Goal: Transaction & Acquisition: Book appointment/travel/reservation

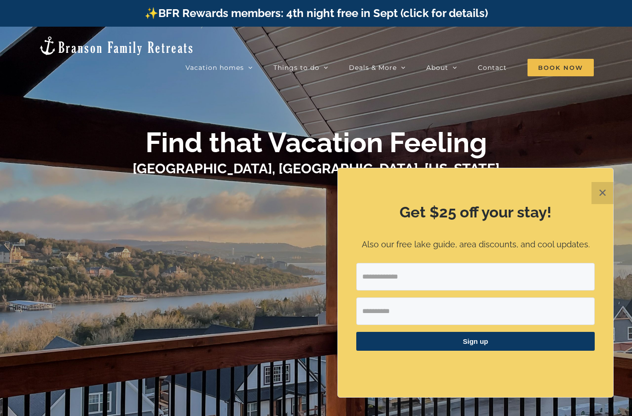
click at [608, 193] on button "✕" at bounding box center [602, 193] width 22 height 22
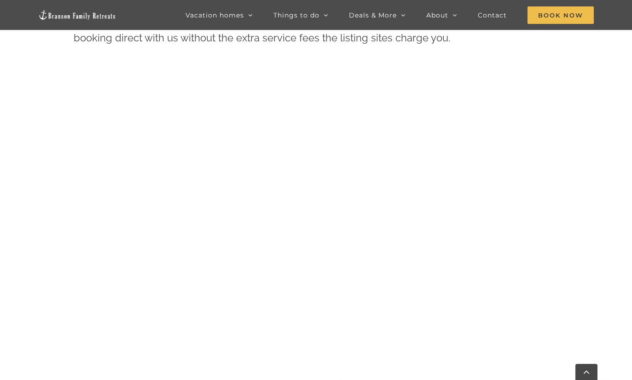
scroll to position [475, 0]
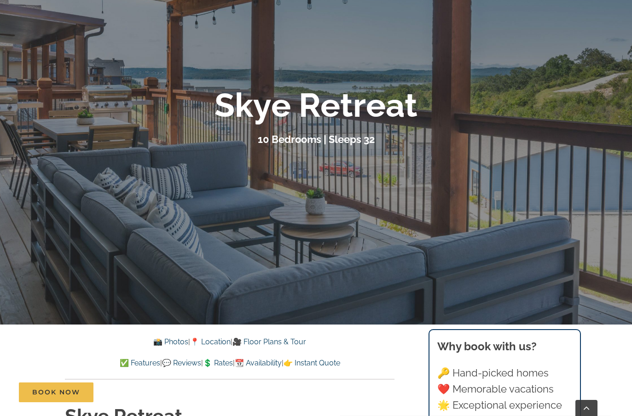
scroll to position [110, 0]
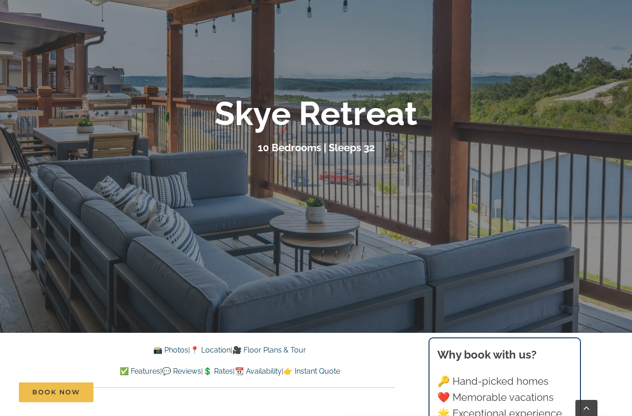
click at [561, 219] on div at bounding box center [316, 125] width 632 height 416
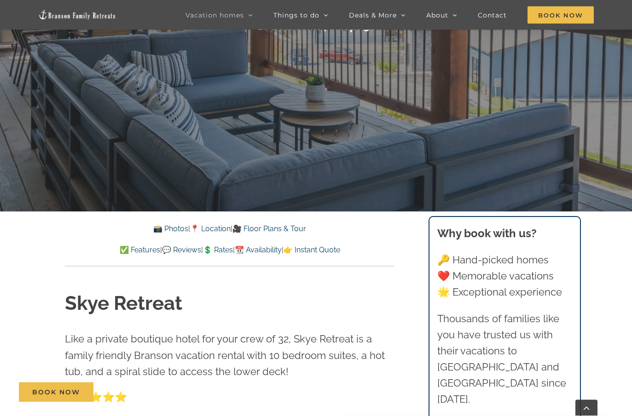
scroll to position [238, 0]
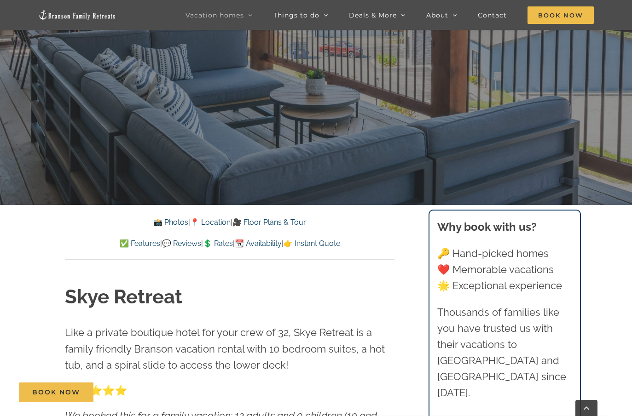
click at [298, 226] on link "🎥 Floor Plans & Tour" at bounding box center [269, 222] width 74 height 9
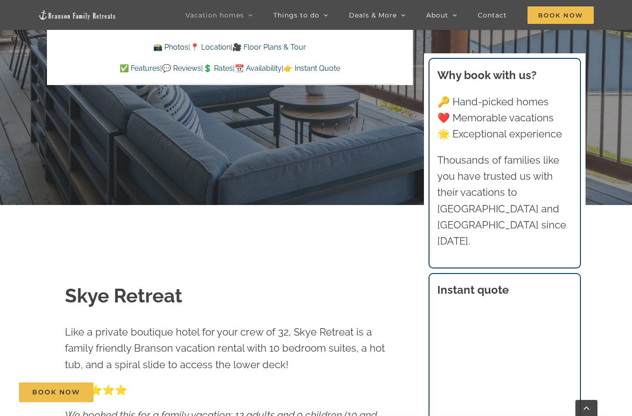
scroll to position [3233, 0]
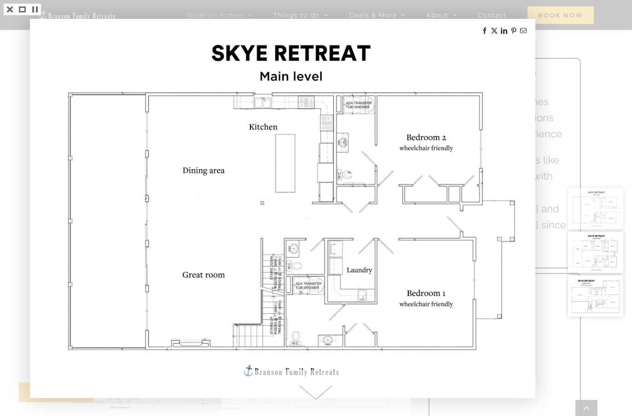
click at [589, 45] on div at bounding box center [599, 208] width 66 height 416
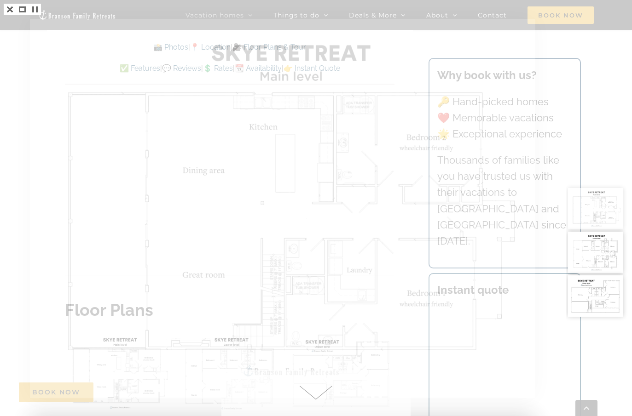
click at [621, 87] on div at bounding box center [599, 208] width 66 height 416
click at [606, 11] on div at bounding box center [599, 208] width 66 height 416
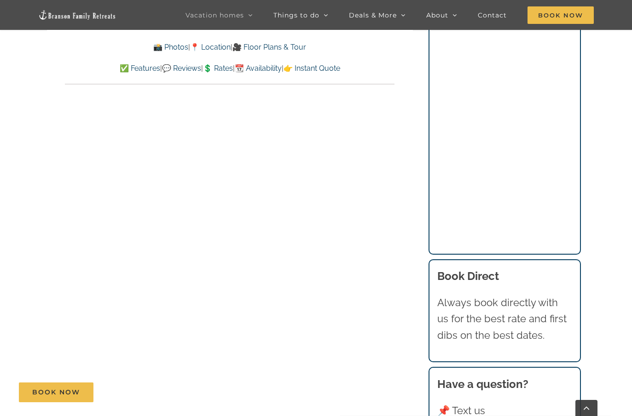
scroll to position [5031, 0]
click at [218, 71] on link "💲 Rates" at bounding box center [218, 68] width 30 height 9
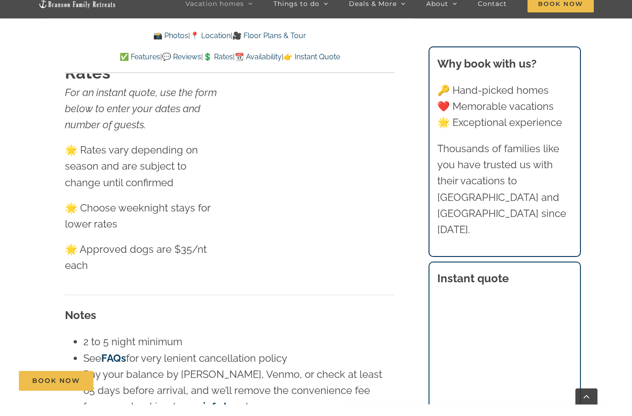
click at [277, 64] on link "📆 Availability" at bounding box center [258, 68] width 47 height 9
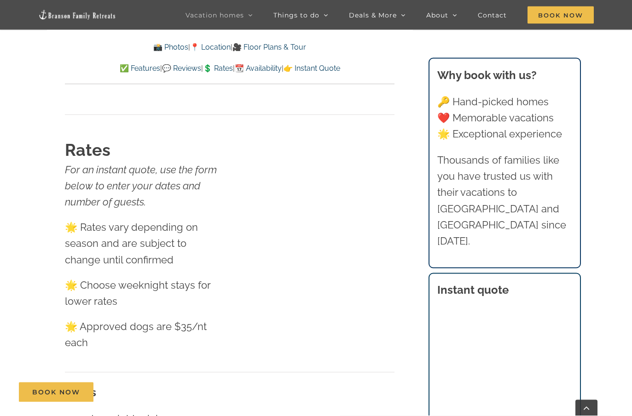
scroll to position [5852, 0]
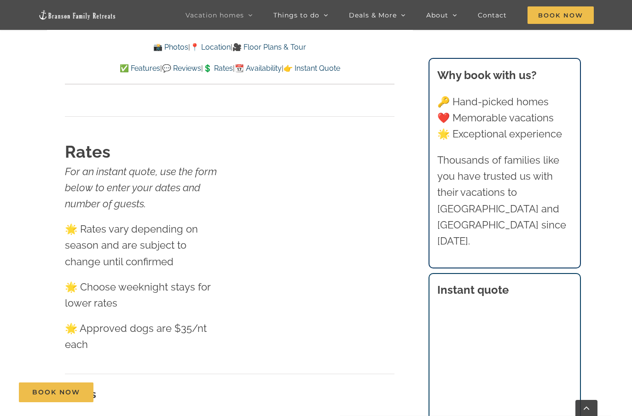
click at [340, 64] on link "👉 Instant Quote" at bounding box center [311, 68] width 57 height 9
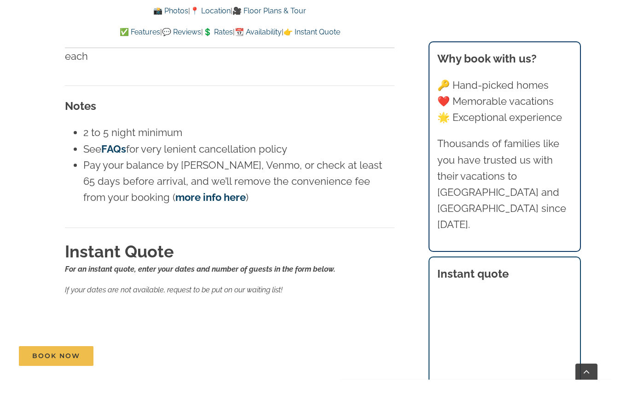
scroll to position [5919, 0]
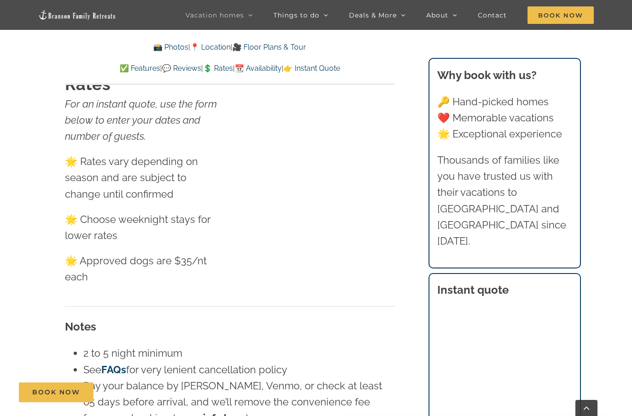
scroll to position [5068, 0]
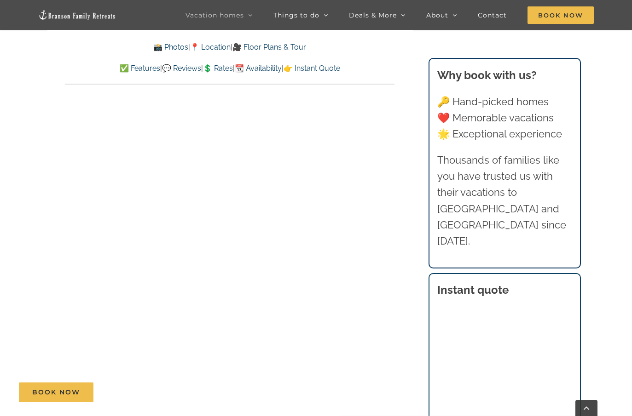
scroll to position [3271, 0]
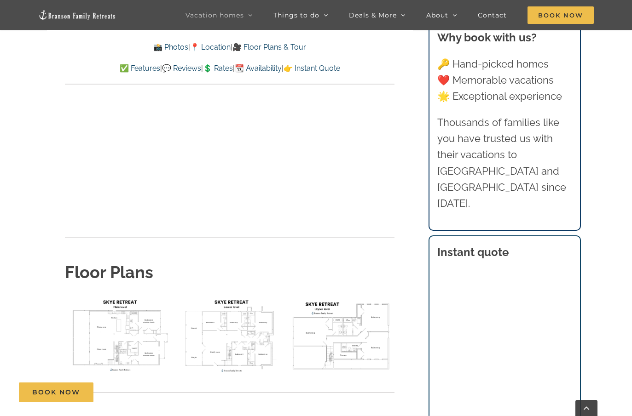
scroll to position [276, 0]
